Goal: Task Accomplishment & Management: Use online tool/utility

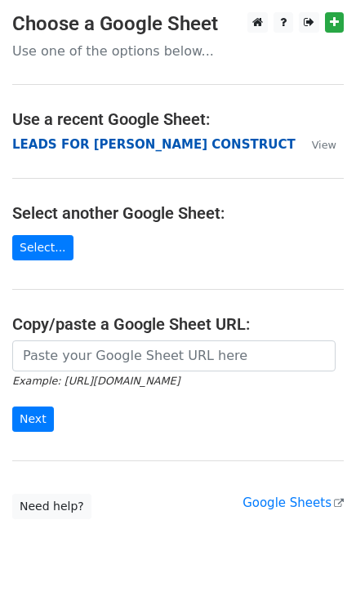
click at [73, 143] on strong "LEADS FOR [PERSON_NAME] CONSTRUCT" at bounding box center [153, 144] width 283 height 15
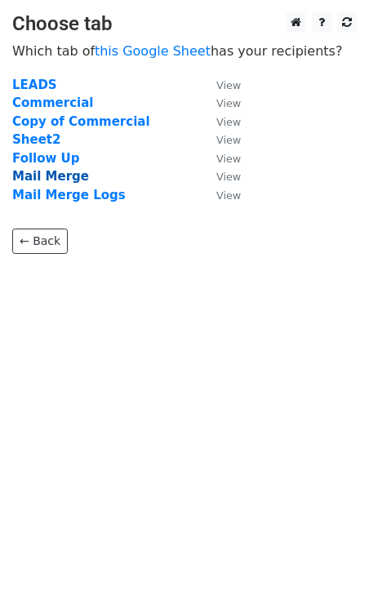
click at [71, 177] on strong "Mail Merge" at bounding box center [50, 176] width 77 height 15
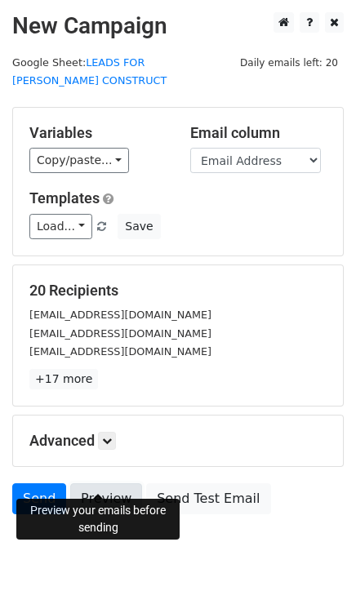
click at [113, 483] on link "Preview" at bounding box center [106, 498] width 72 height 31
click at [111, 483] on link "Preview" at bounding box center [106, 498] width 72 height 31
